Goal: Information Seeking & Learning: Learn about a topic

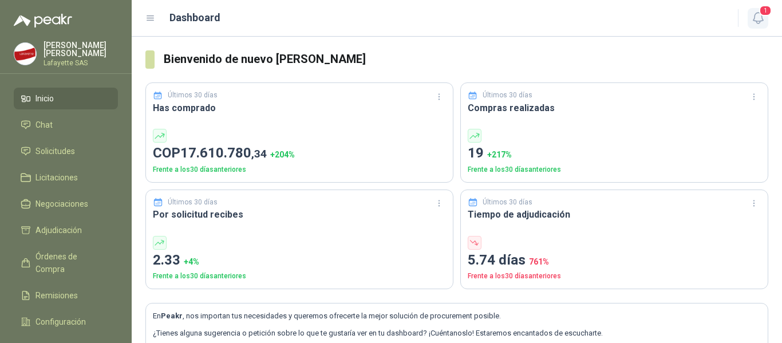
click at [756, 16] on icon "button" at bounding box center [758, 18] width 14 height 14
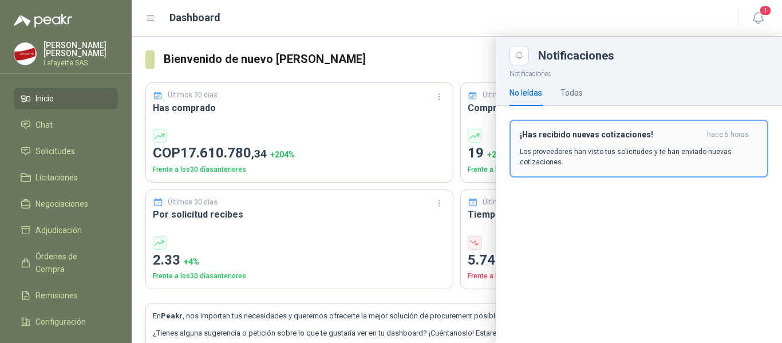
click at [658, 156] on p "Los proveedores han visto tus solicitudes y te han enviado nuevas cotizaciones." at bounding box center [639, 157] width 238 height 21
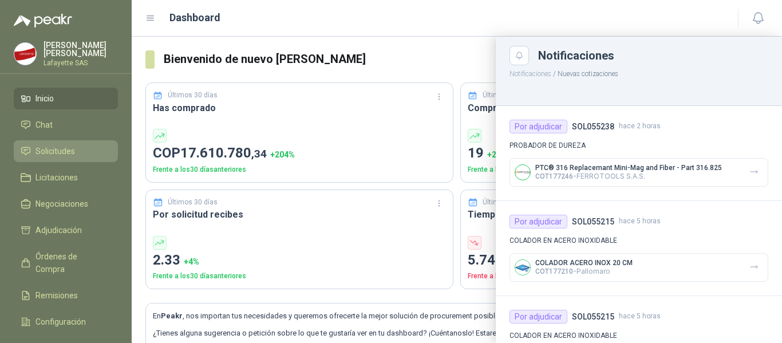
click at [54, 147] on span "Solicitudes" at bounding box center [56, 151] width 40 height 13
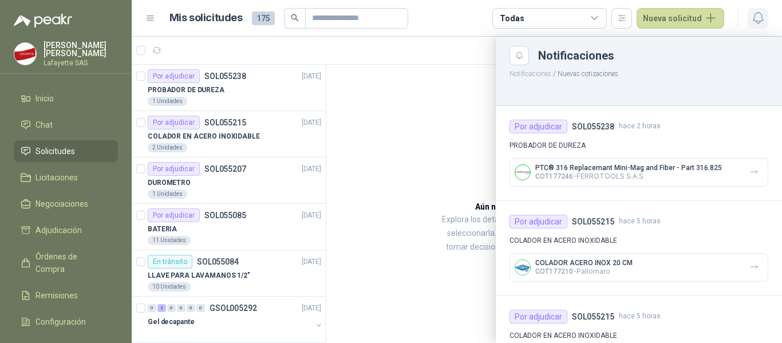
click at [763, 19] on icon "button" at bounding box center [758, 18] width 14 height 14
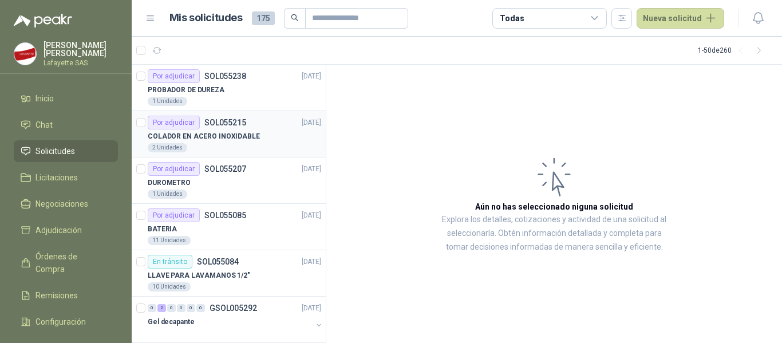
click at [240, 129] on div "COLADOR EN ACERO INOXIDABLE" at bounding box center [234, 136] width 173 height 14
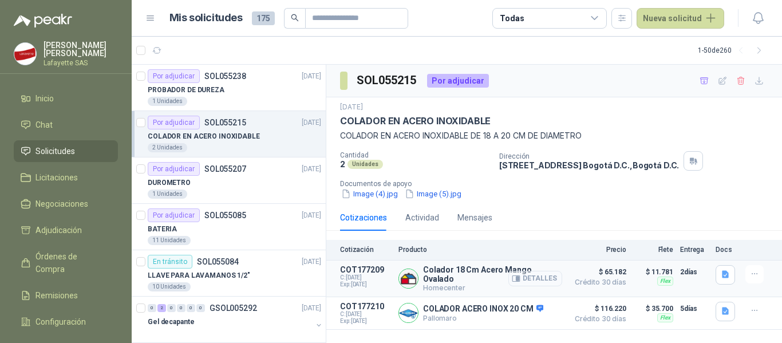
click at [539, 275] on button "Detalles" at bounding box center [535, 278] width 54 height 15
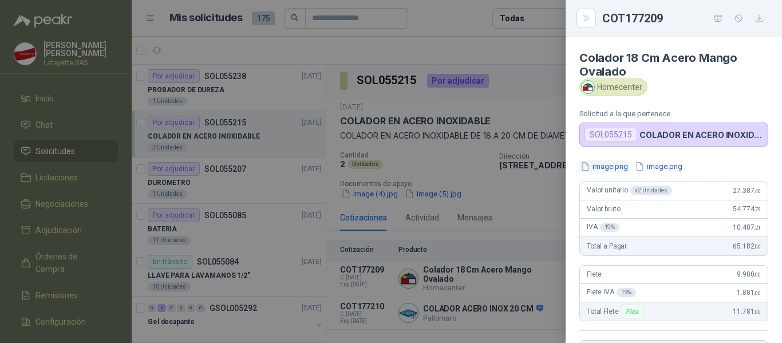
click at [612, 166] on button "image.png" at bounding box center [604, 166] width 50 height 12
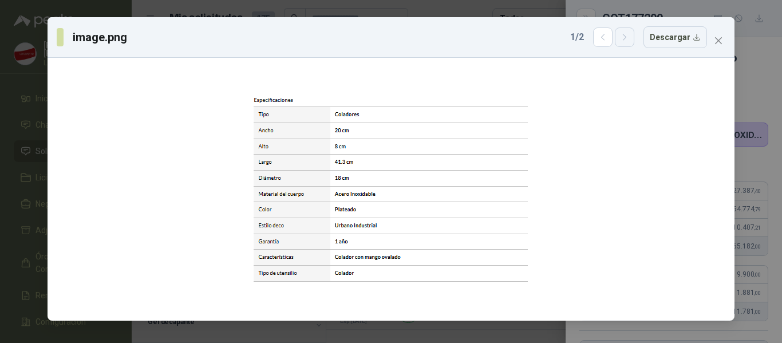
click at [628, 45] on button "button" at bounding box center [624, 36] width 19 height 19
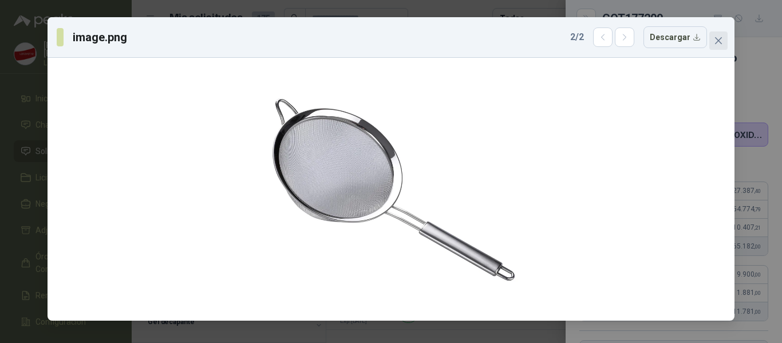
click at [721, 48] on button "Close" at bounding box center [718, 40] width 18 height 18
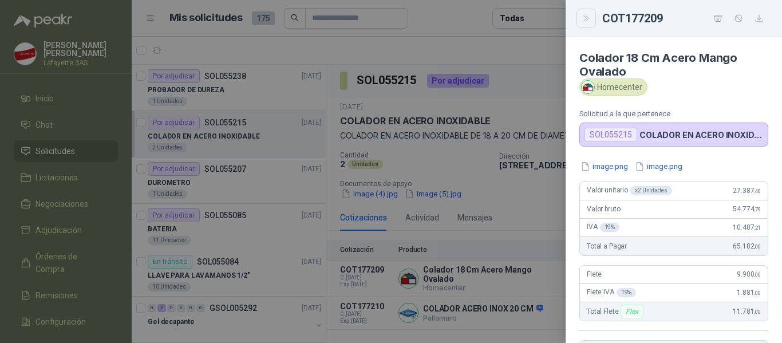
click at [585, 23] on icon "Close" at bounding box center [587, 19] width 10 height 10
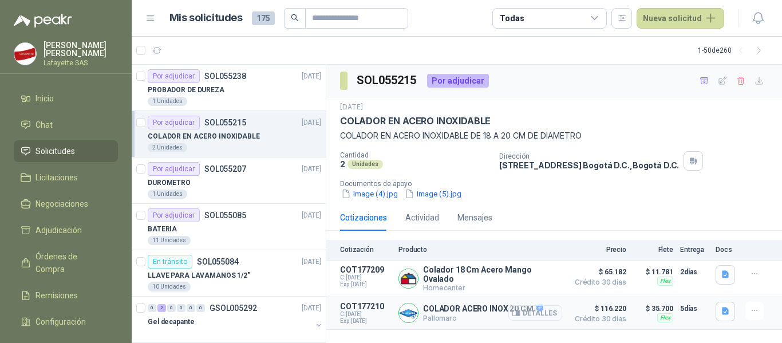
click at [535, 313] on button "Detalles" at bounding box center [535, 312] width 54 height 15
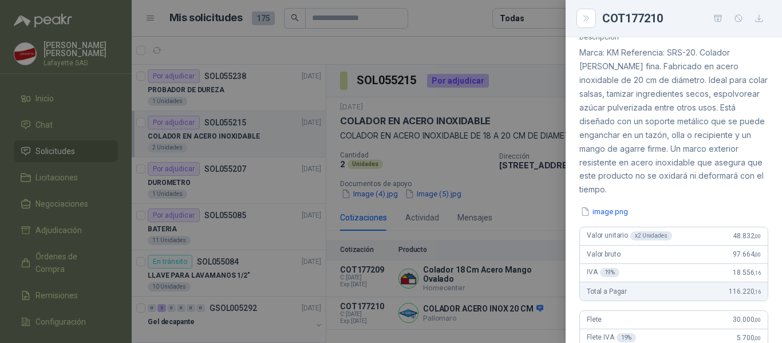
scroll to position [115, 0]
click at [605, 211] on button "image.png" at bounding box center [604, 211] width 50 height 12
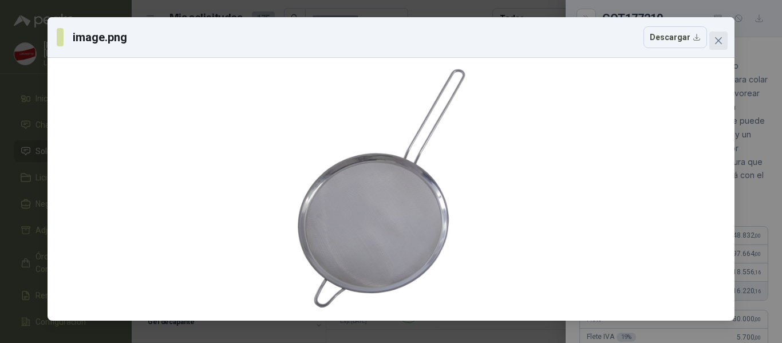
click at [716, 40] on icon "close" at bounding box center [718, 40] width 9 height 9
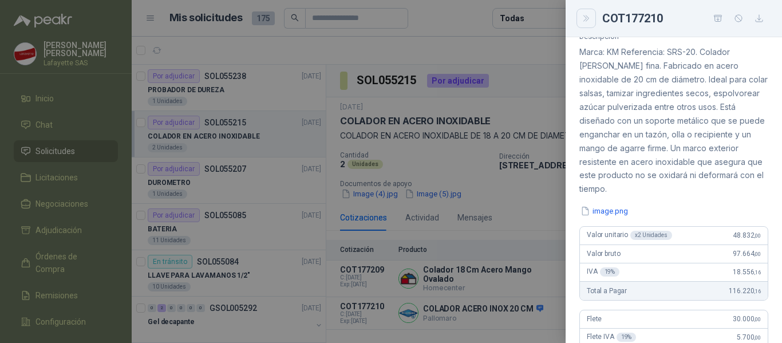
drag, startPoint x: 586, startPoint y: 18, endPoint x: 621, endPoint y: 58, distance: 52.8
click at [586, 22] on icon "Close" at bounding box center [587, 19] width 10 height 10
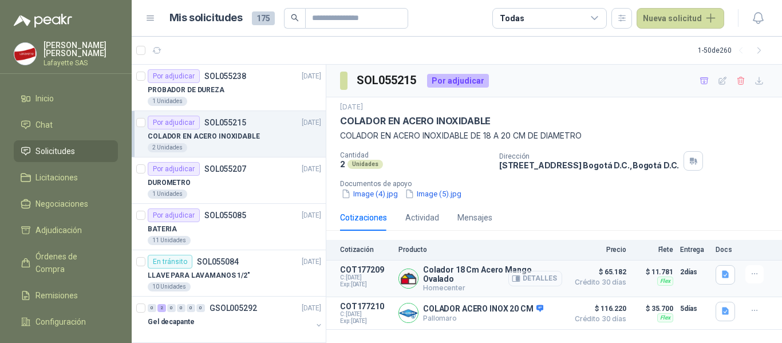
click at [543, 279] on button "Detalles" at bounding box center [535, 278] width 54 height 15
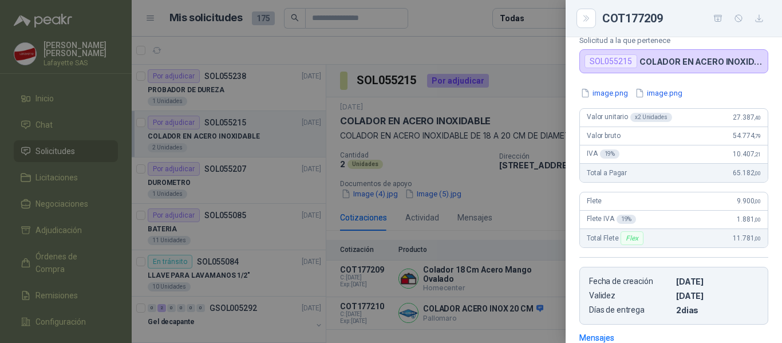
scroll to position [16, 0]
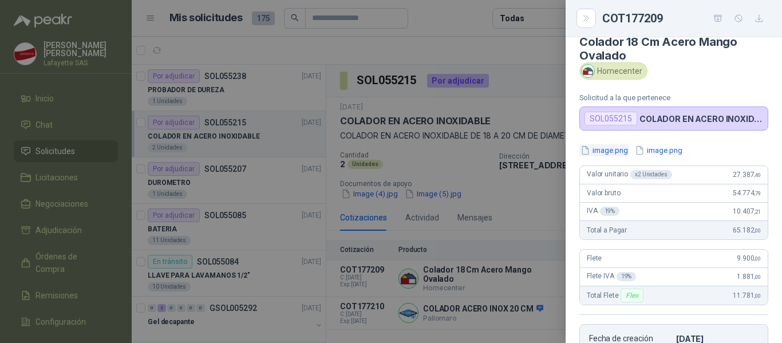
click at [601, 147] on button "image.png" at bounding box center [604, 150] width 50 height 12
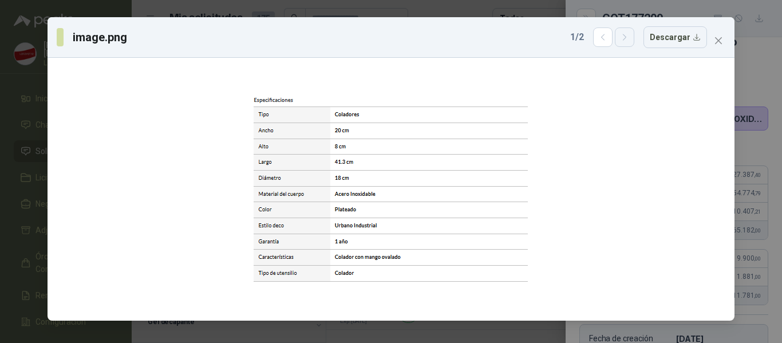
click at [630, 33] on icon "button" at bounding box center [625, 38] width 10 height 10
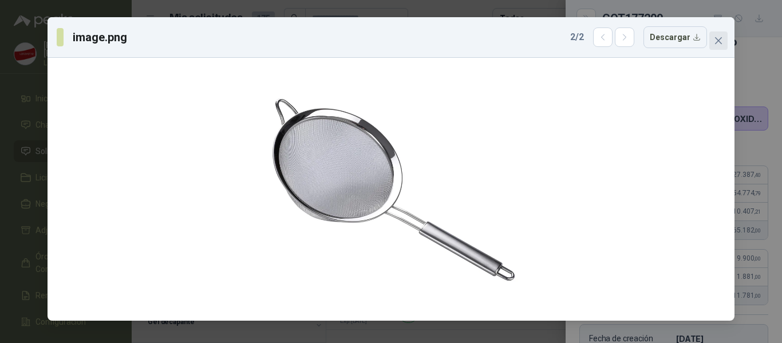
click at [714, 36] on icon "close" at bounding box center [718, 40] width 9 height 9
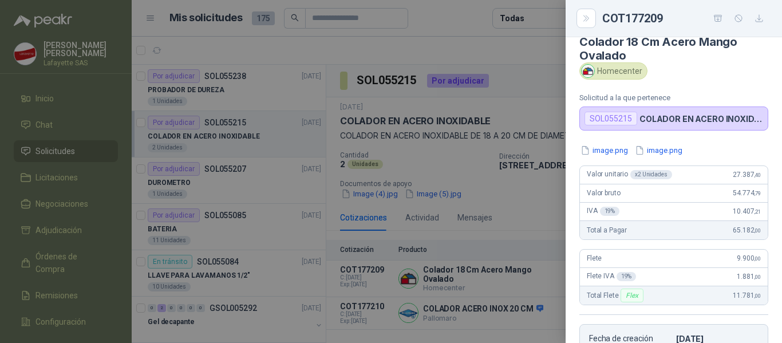
click at [527, 52] on div at bounding box center [391, 171] width 782 height 343
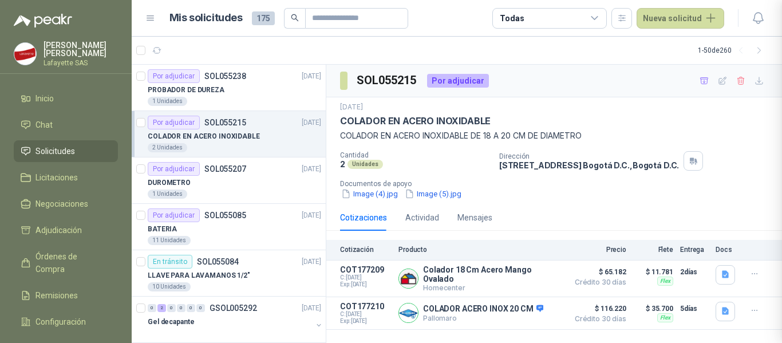
scroll to position [245, 0]
click at [542, 313] on button "Detalles" at bounding box center [535, 312] width 54 height 15
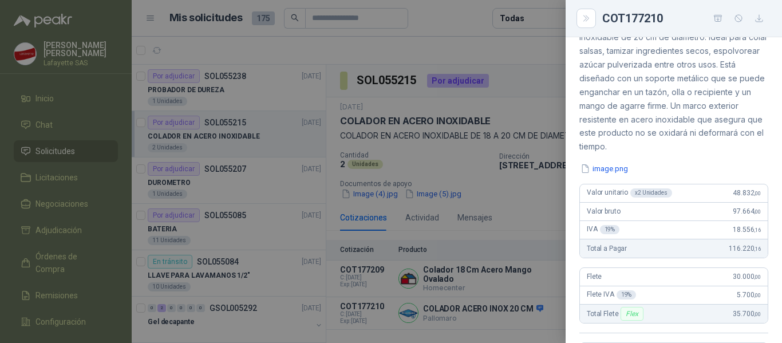
scroll to position [172, 0]
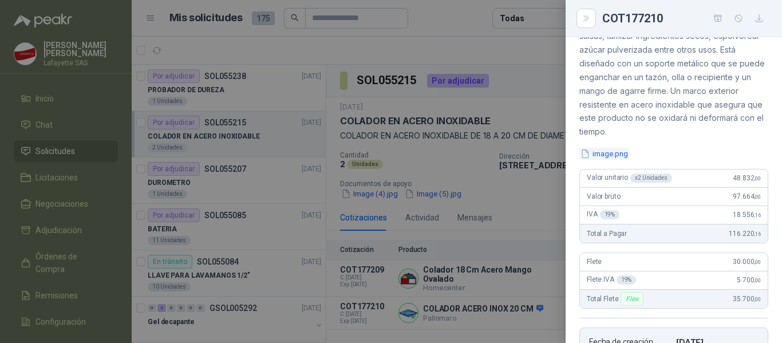
click at [615, 153] on button "image.png" at bounding box center [604, 154] width 50 height 12
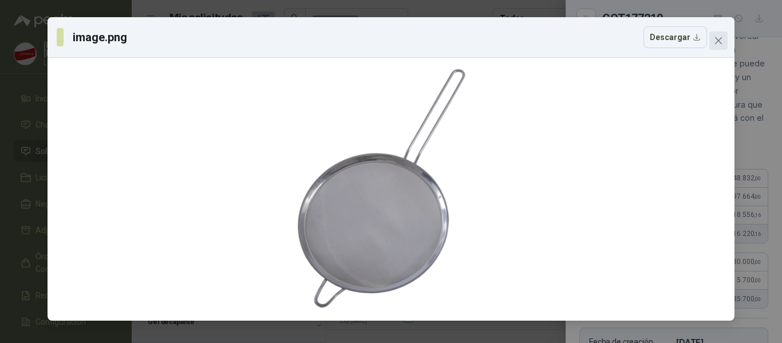
click at [720, 36] on icon "close" at bounding box center [718, 40] width 9 height 9
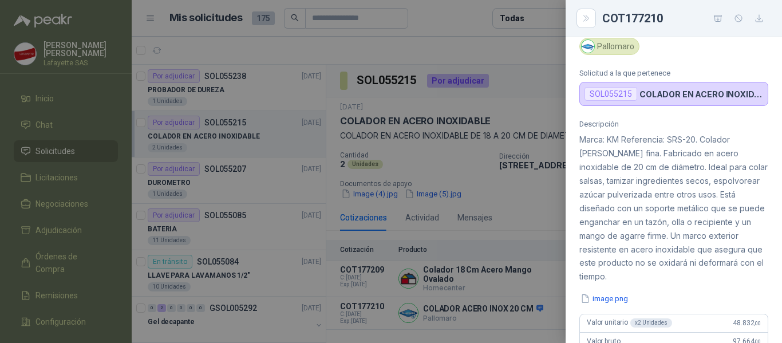
scroll to position [0, 0]
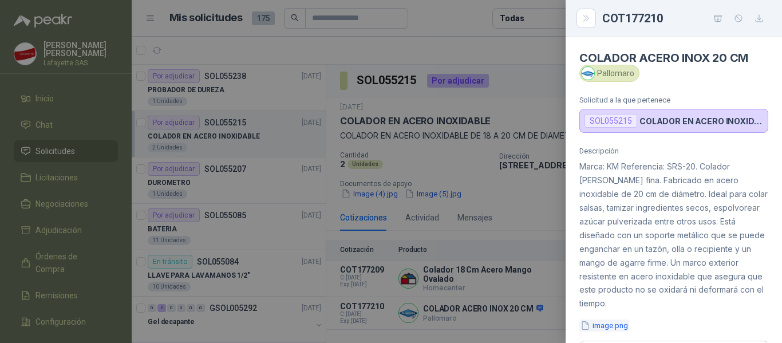
click at [603, 324] on button "image.png" at bounding box center [604, 326] width 50 height 12
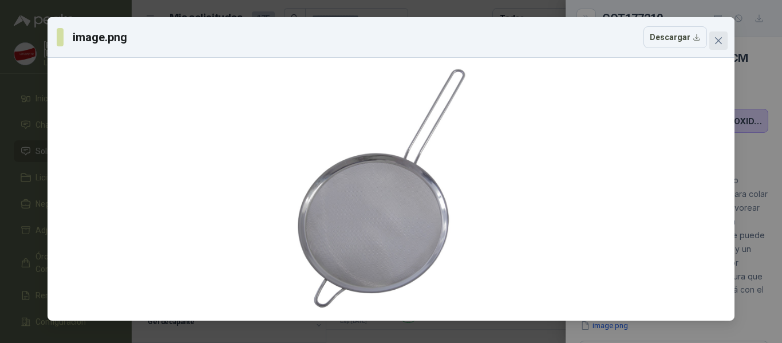
click at [721, 33] on button "Close" at bounding box center [718, 40] width 18 height 18
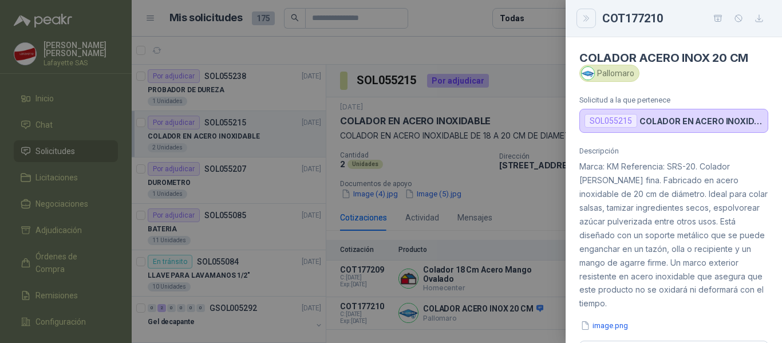
click at [582, 18] on icon "Close" at bounding box center [587, 19] width 10 height 10
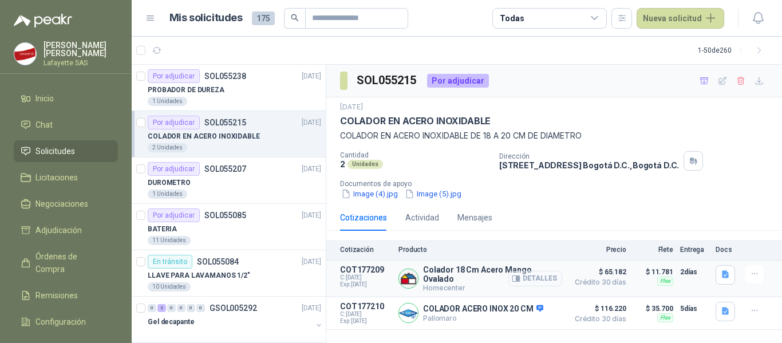
click at [533, 279] on button "Detalles" at bounding box center [535, 278] width 54 height 15
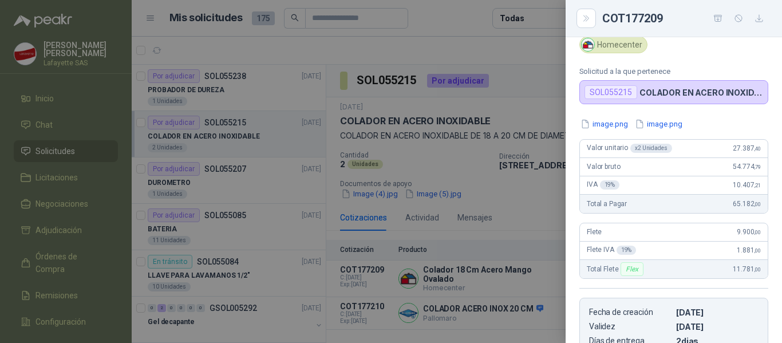
scroll to position [0, 0]
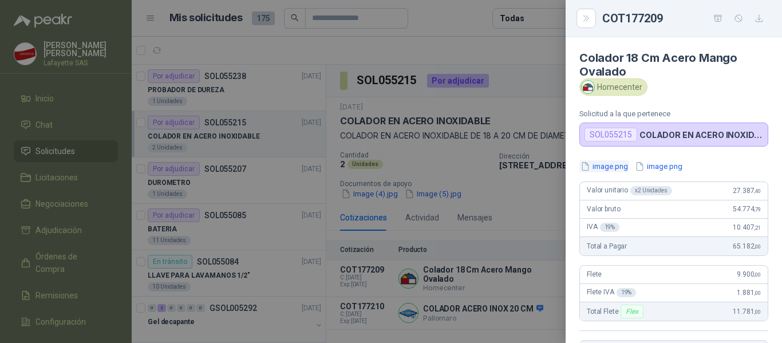
click at [600, 169] on button "image.png" at bounding box center [604, 166] width 50 height 12
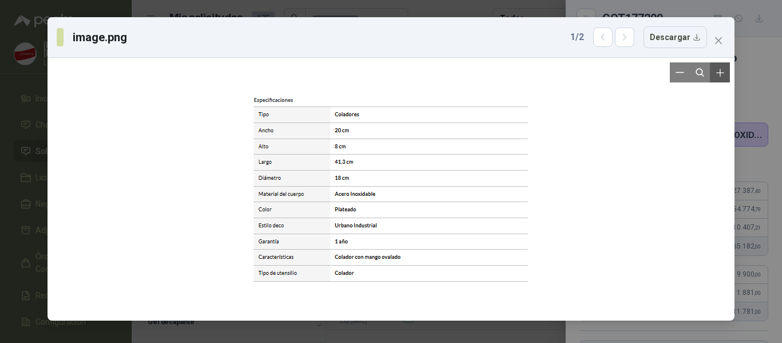
click at [720, 70] on icon "Zoom in" at bounding box center [719, 72] width 7 height 7
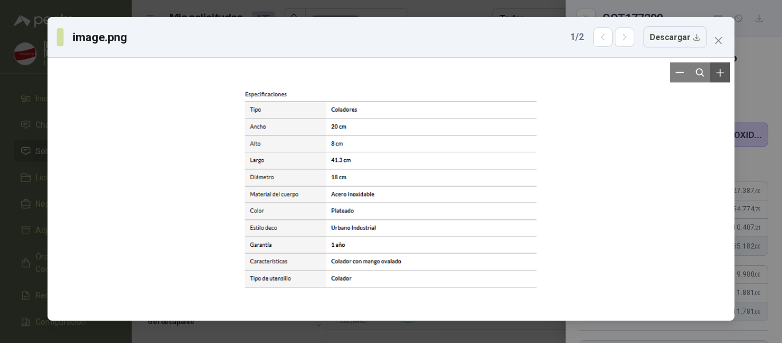
click at [720, 70] on icon "Zoom in" at bounding box center [719, 72] width 7 height 7
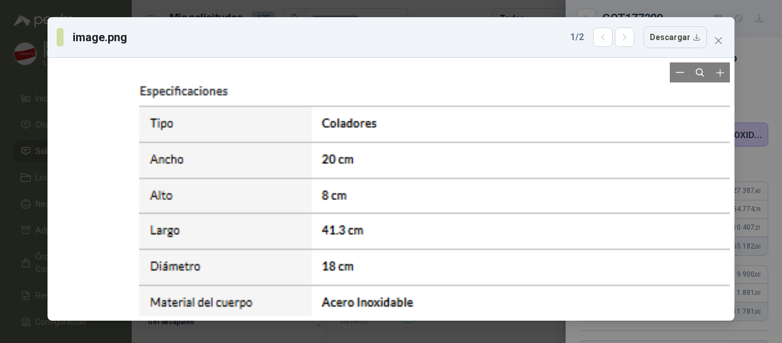
drag, startPoint x: 279, startPoint y: 124, endPoint x: 355, endPoint y: 218, distance: 120.9
click at [355, 218] on div at bounding box center [449, 291] width 634 height 571
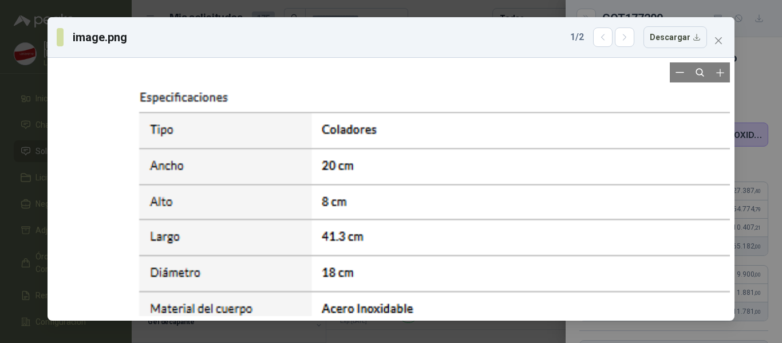
drag, startPoint x: 211, startPoint y: 147, endPoint x: 276, endPoint y: 153, distance: 65.0
click at [276, 153] on div at bounding box center [449, 298] width 634 height 571
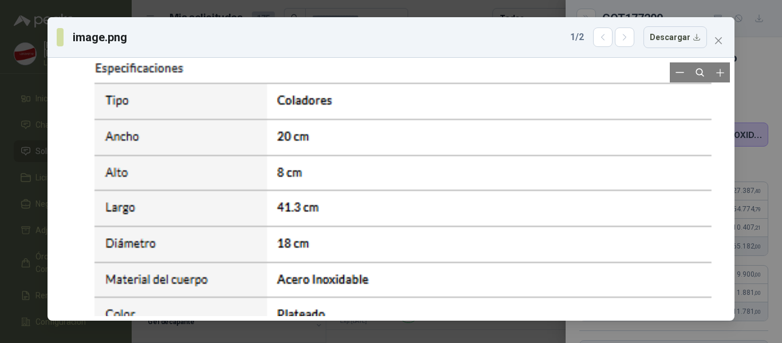
drag, startPoint x: 315, startPoint y: 198, endPoint x: 330, endPoint y: 160, distance: 40.4
click at [330, 160] on div at bounding box center [404, 268] width 634 height 571
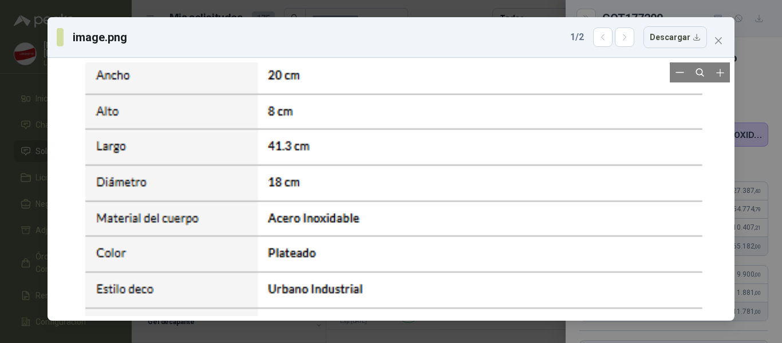
drag, startPoint x: 315, startPoint y: 258, endPoint x: 319, endPoint y: 222, distance: 36.2
click at [319, 222] on div at bounding box center [395, 207] width 634 height 571
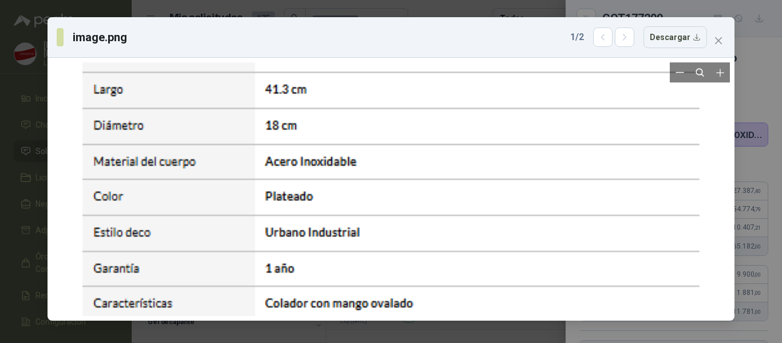
drag, startPoint x: 250, startPoint y: 245, endPoint x: 250, endPoint y: 178, distance: 67.0
click at [250, 178] on div at bounding box center [392, 150] width 634 height 571
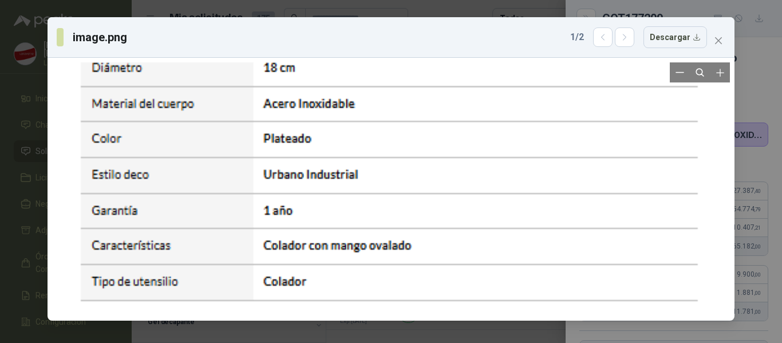
drag, startPoint x: 310, startPoint y: 276, endPoint x: 334, endPoint y: 261, distance: 28.1
click at [309, 222] on div at bounding box center [390, 93] width 634 height 571
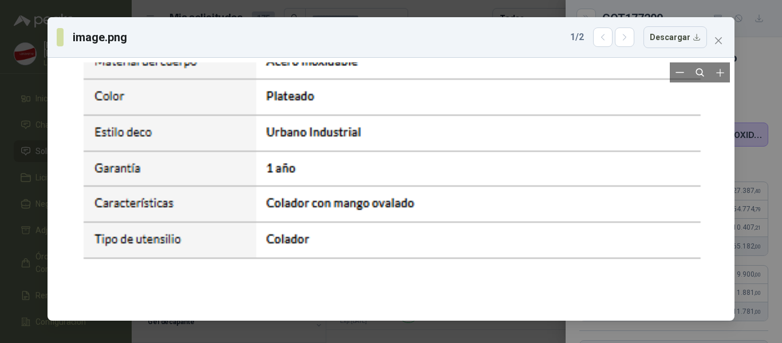
drag, startPoint x: 452, startPoint y: 249, endPoint x: 417, endPoint y: 247, distance: 34.4
click at [452, 218] on div at bounding box center [393, 50] width 634 height 571
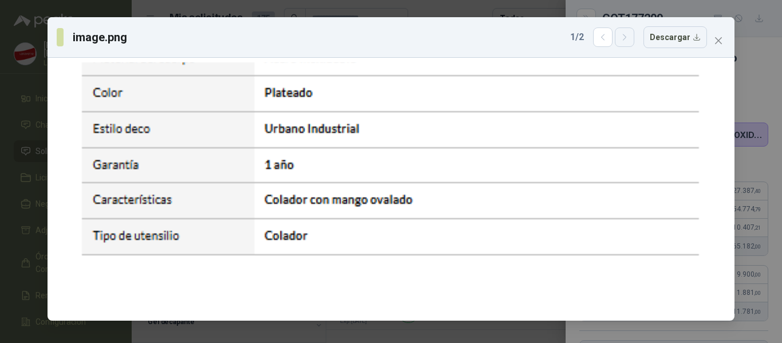
click at [630, 38] on icon "button" at bounding box center [625, 38] width 10 height 10
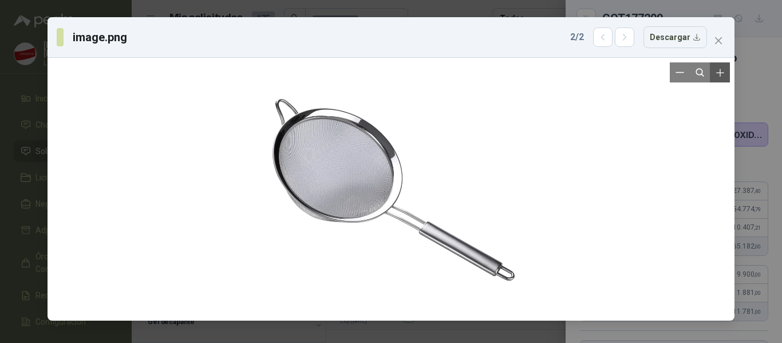
click at [726, 78] on button "Zoom in" at bounding box center [720, 72] width 20 height 20
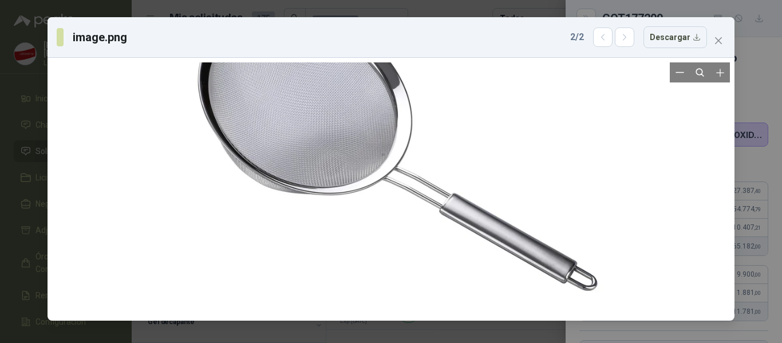
drag, startPoint x: 580, startPoint y: 191, endPoint x: 582, endPoint y: 141, distance: 49.3
click at [582, 141] on div at bounding box center [393, 140] width 419 height 419
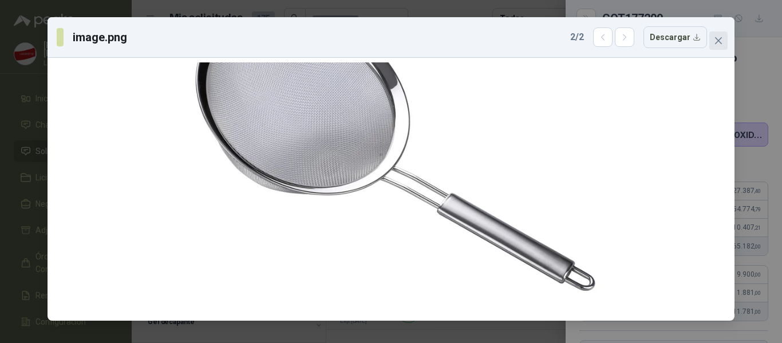
click at [723, 37] on span "Close" at bounding box center [718, 40] width 18 height 9
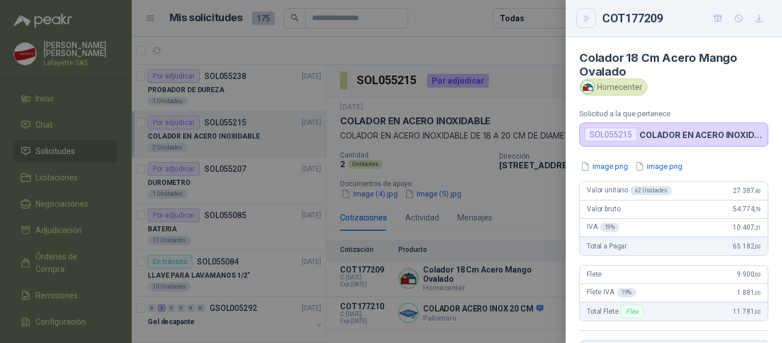
click at [587, 17] on icon "Close" at bounding box center [585, 18] width 5 height 6
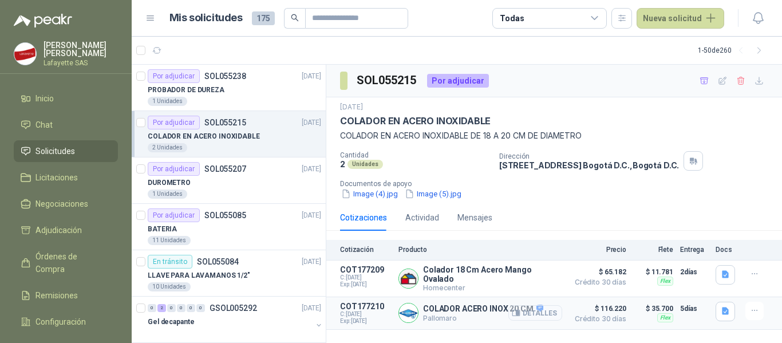
click at [541, 312] on button "Detalles" at bounding box center [535, 312] width 54 height 15
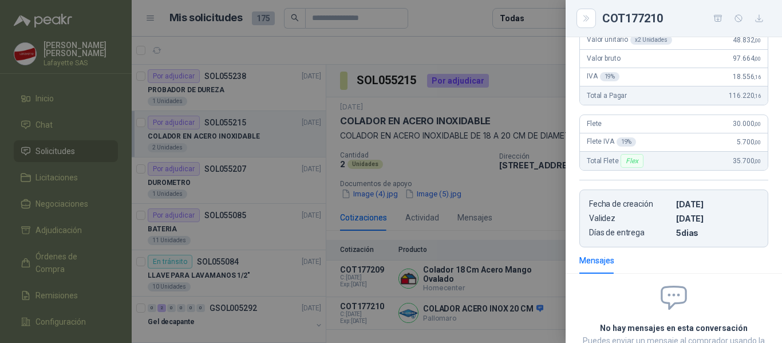
scroll to position [118, 0]
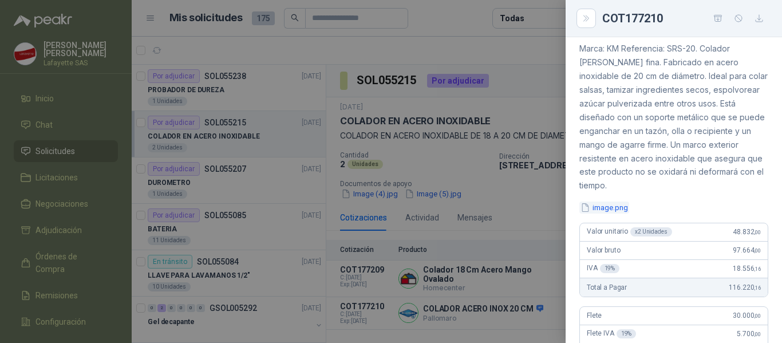
click at [608, 207] on button "image.png" at bounding box center [604, 208] width 50 height 12
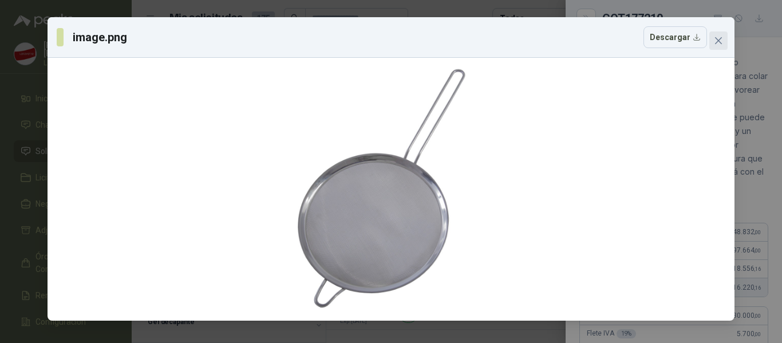
click at [720, 40] on icon "close" at bounding box center [718, 40] width 7 height 7
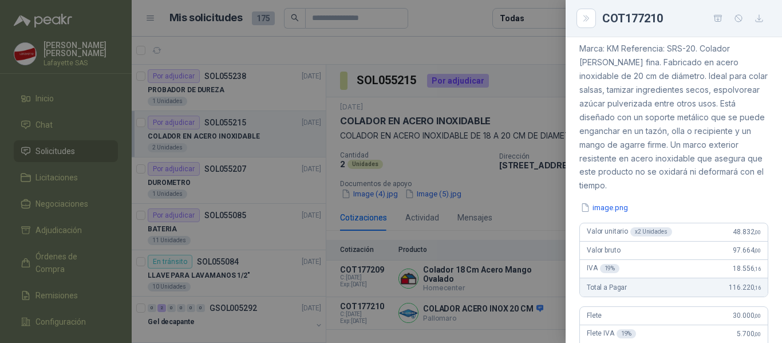
click at [539, 37] on div at bounding box center [391, 171] width 782 height 343
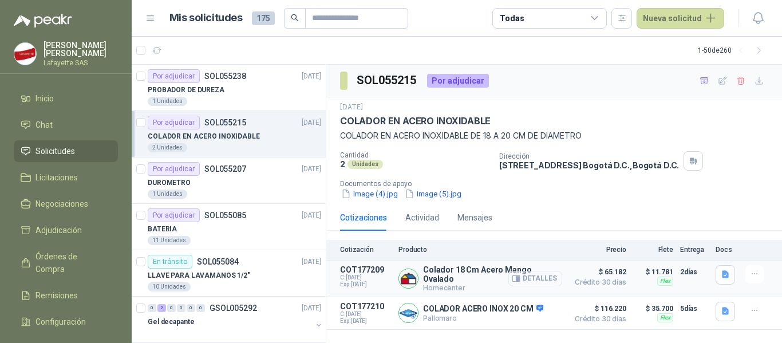
click at [538, 279] on button "Detalles" at bounding box center [535, 278] width 54 height 15
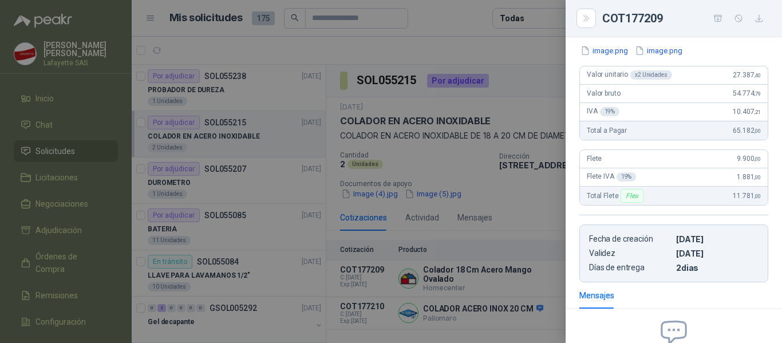
scroll to position [16, 0]
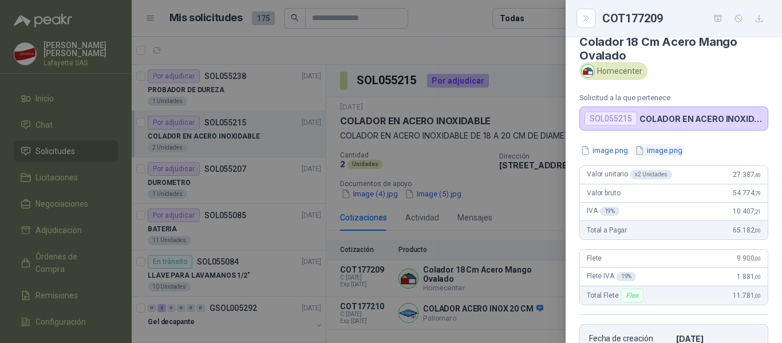
click at [662, 151] on button "image.png" at bounding box center [659, 150] width 50 height 12
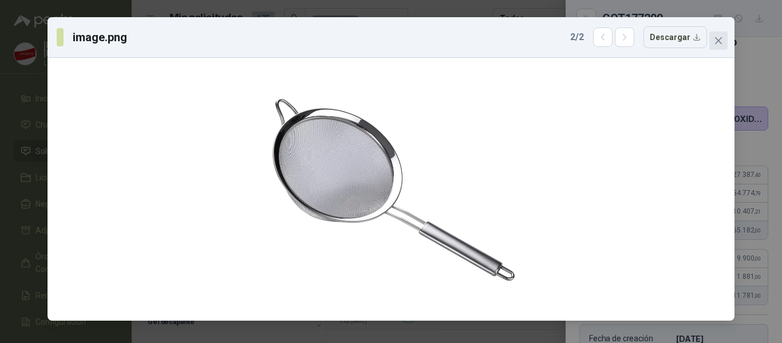
click at [714, 36] on button "Close" at bounding box center [718, 40] width 18 height 18
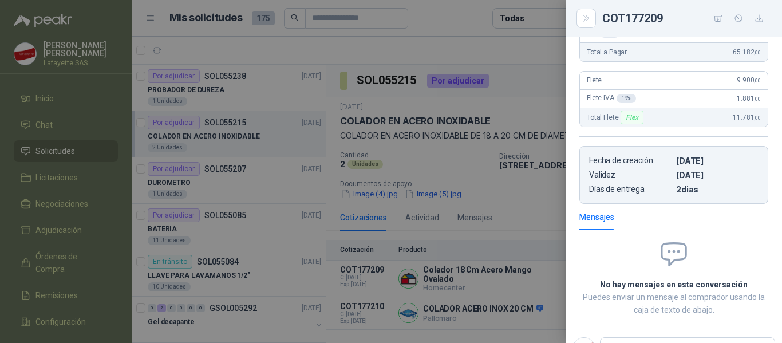
scroll to position [245, 0]
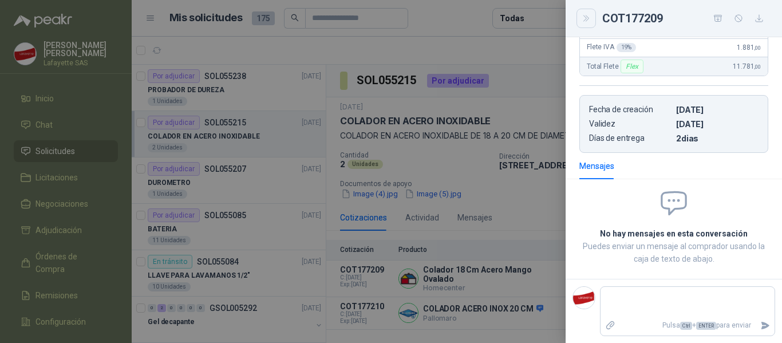
click at [589, 21] on icon "Close" at bounding box center [587, 19] width 10 height 10
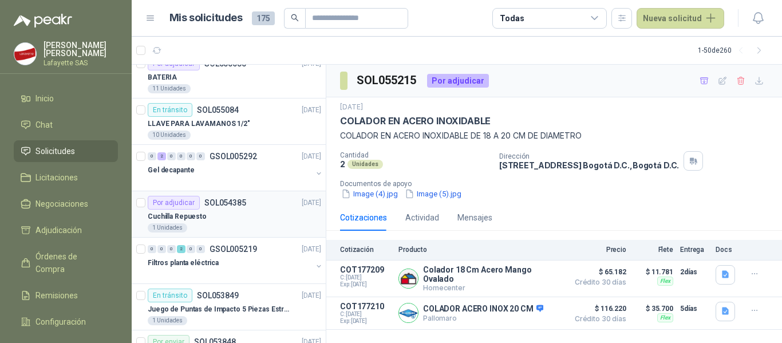
scroll to position [172, 0]
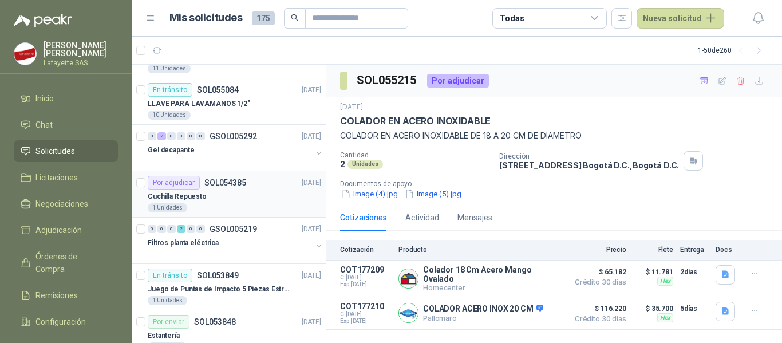
click at [242, 188] on div "Por adjudicar SOL054385" at bounding box center [197, 183] width 98 height 14
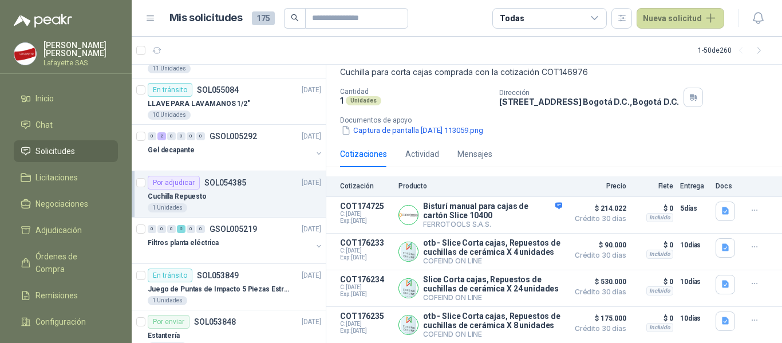
scroll to position [68, 0]
click at [519, 251] on button "Detalles" at bounding box center [535, 251] width 54 height 15
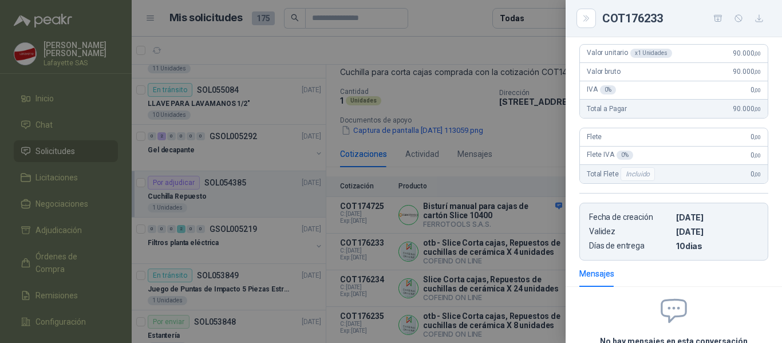
scroll to position [24, 0]
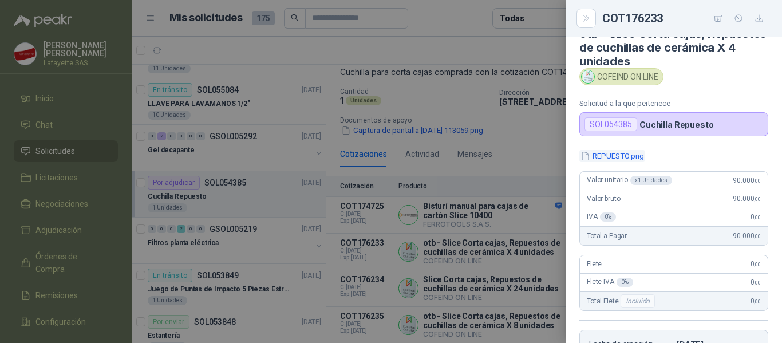
click at [631, 156] on button "REPUESTO.png" at bounding box center [612, 156] width 66 height 12
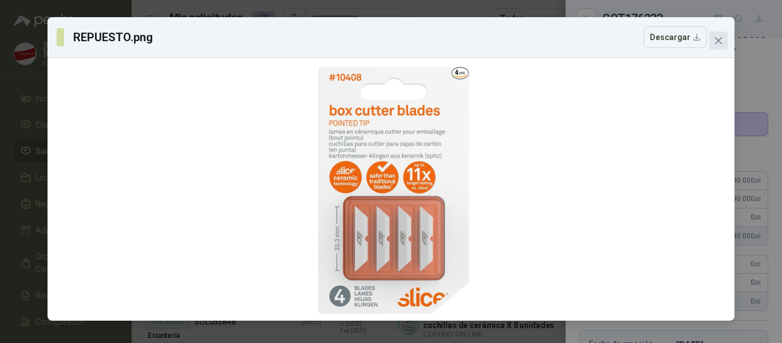
click at [724, 49] on button "Close" at bounding box center [718, 40] width 18 height 18
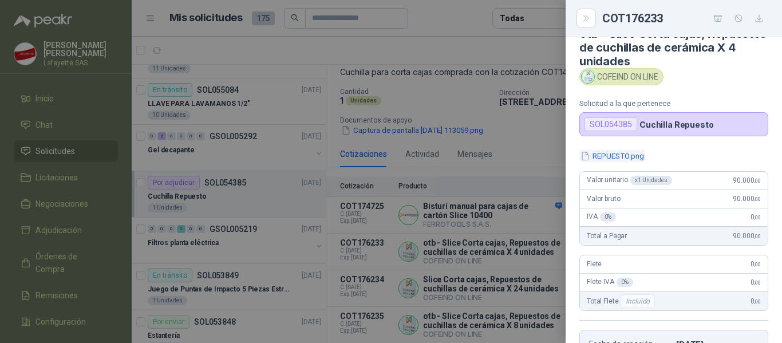
click at [612, 158] on button "REPUESTO.png" at bounding box center [612, 156] width 66 height 12
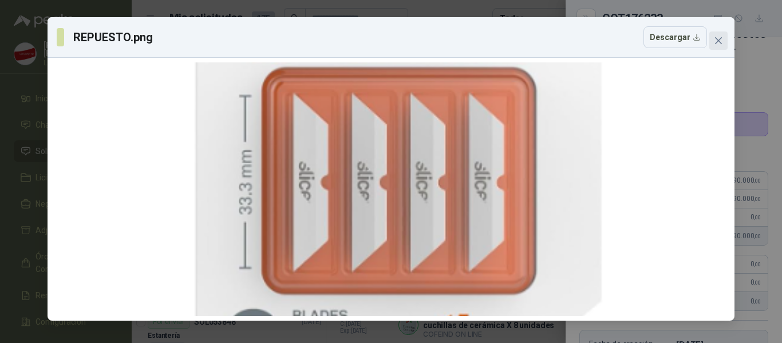
click at [724, 40] on span "Close" at bounding box center [718, 40] width 18 height 9
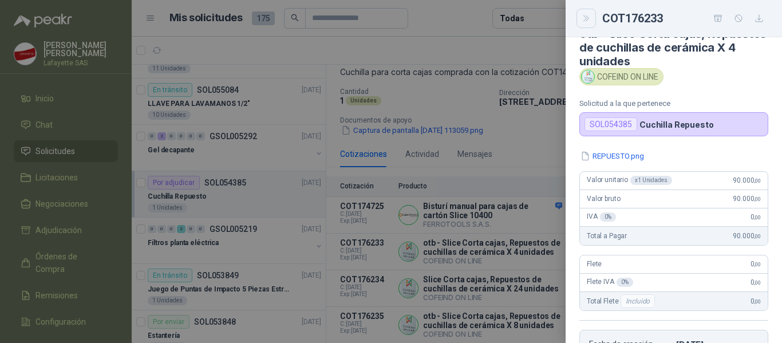
click at [586, 26] on button "Close" at bounding box center [586, 18] width 19 height 19
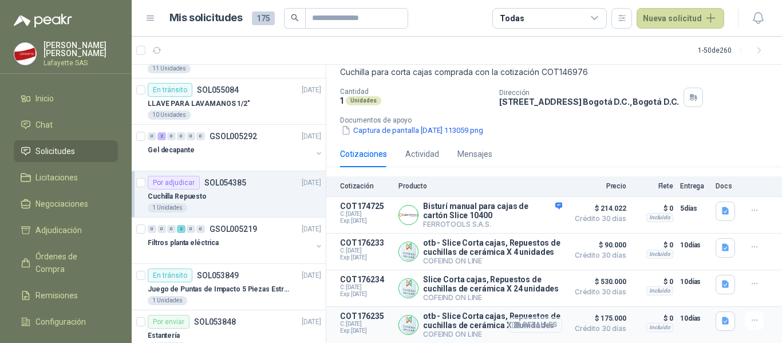
click at [520, 321] on button "Detalles" at bounding box center [535, 324] width 54 height 15
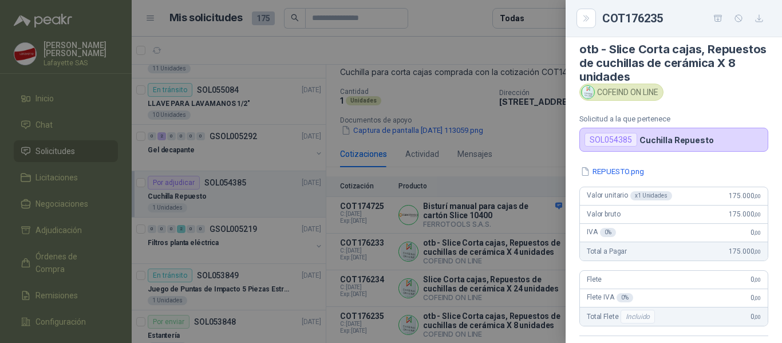
scroll to position [0, 0]
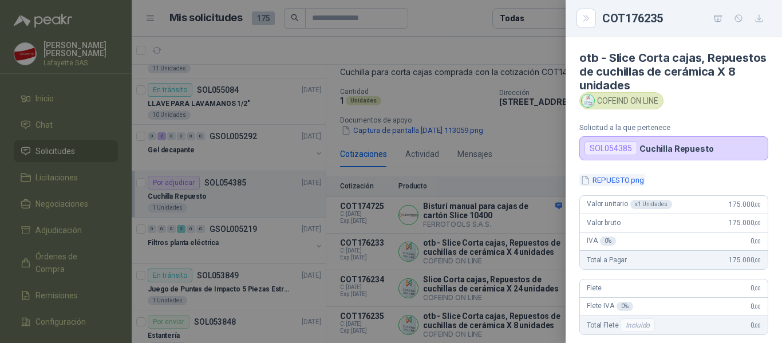
click at [614, 183] on button "REPUESTO.png" at bounding box center [612, 180] width 66 height 12
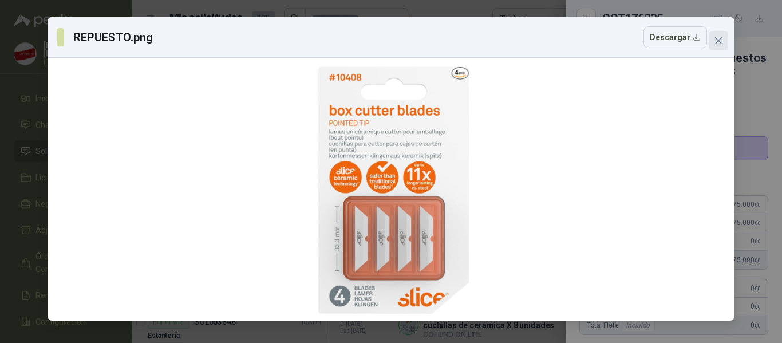
click at [719, 37] on icon "close" at bounding box center [718, 40] width 9 height 9
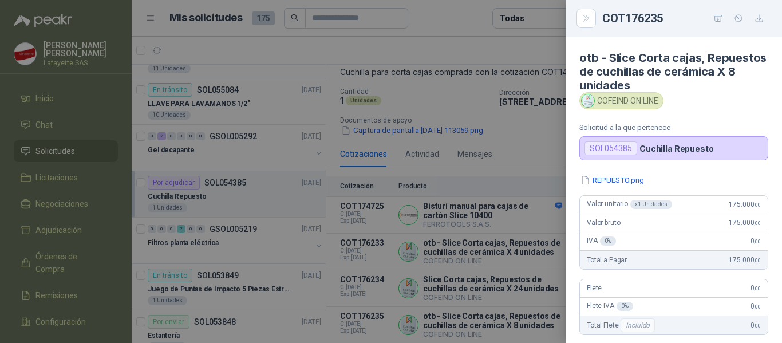
click at [518, 110] on div at bounding box center [391, 171] width 782 height 343
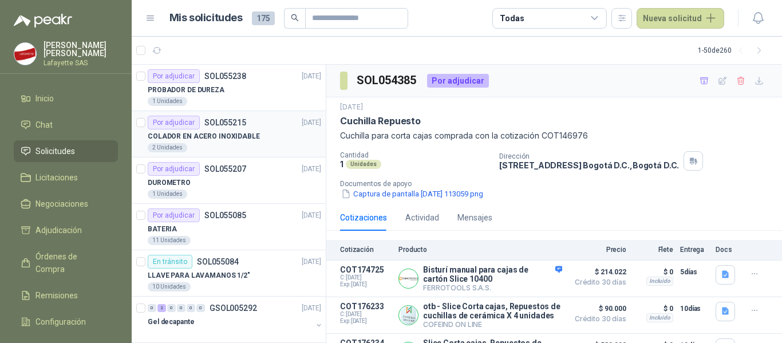
click at [242, 129] on div "COLADOR EN ACERO INOXIDABLE" at bounding box center [234, 136] width 173 height 14
